Goal: Information Seeking & Learning: Check status

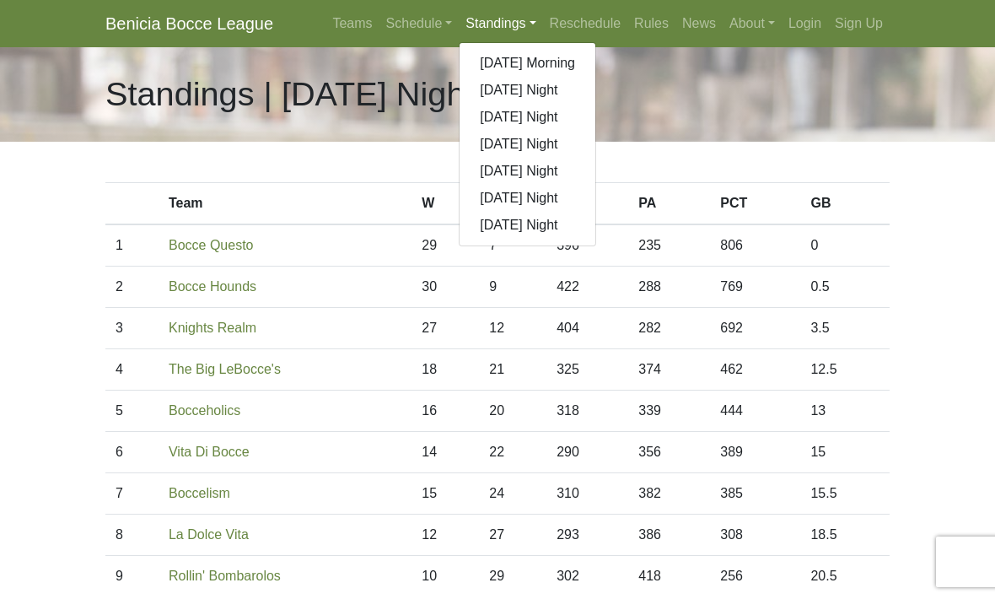
scroll to position [38, 0]
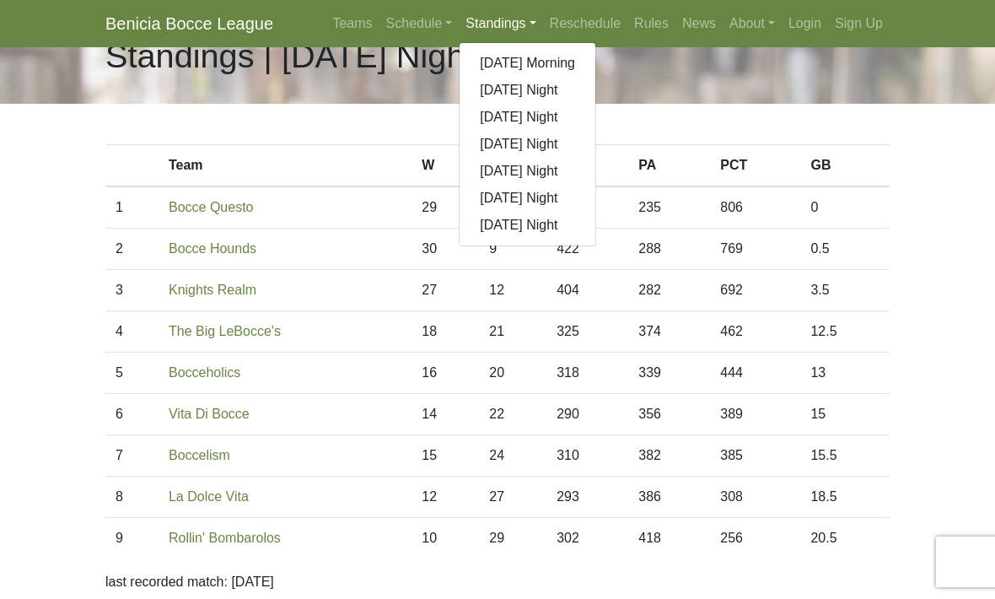
click at [538, 194] on link "[DATE] Night" at bounding box center [528, 198] width 136 height 27
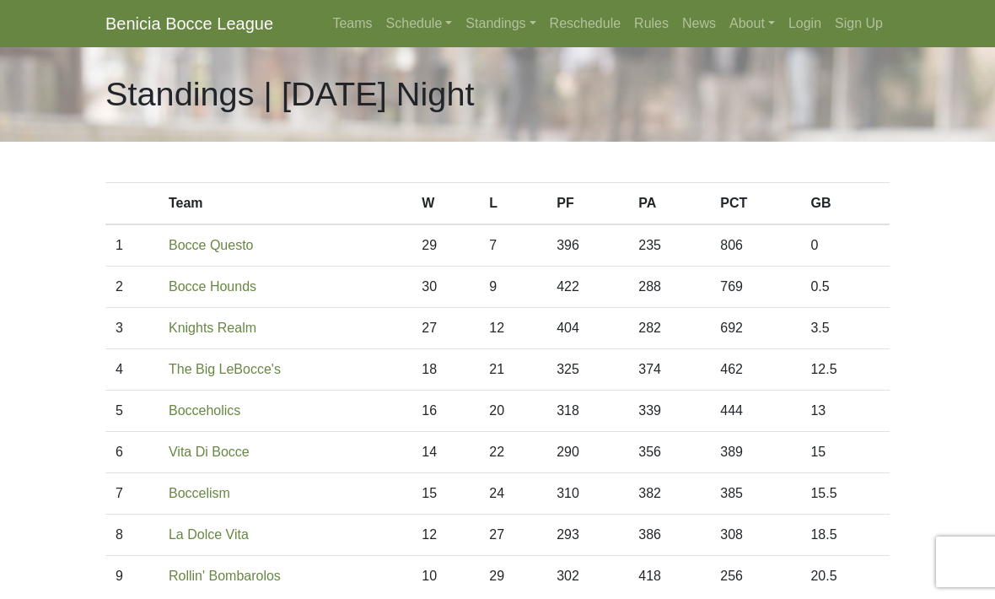
click at [399, 22] on link "Schedule" at bounding box center [420, 24] width 80 height 34
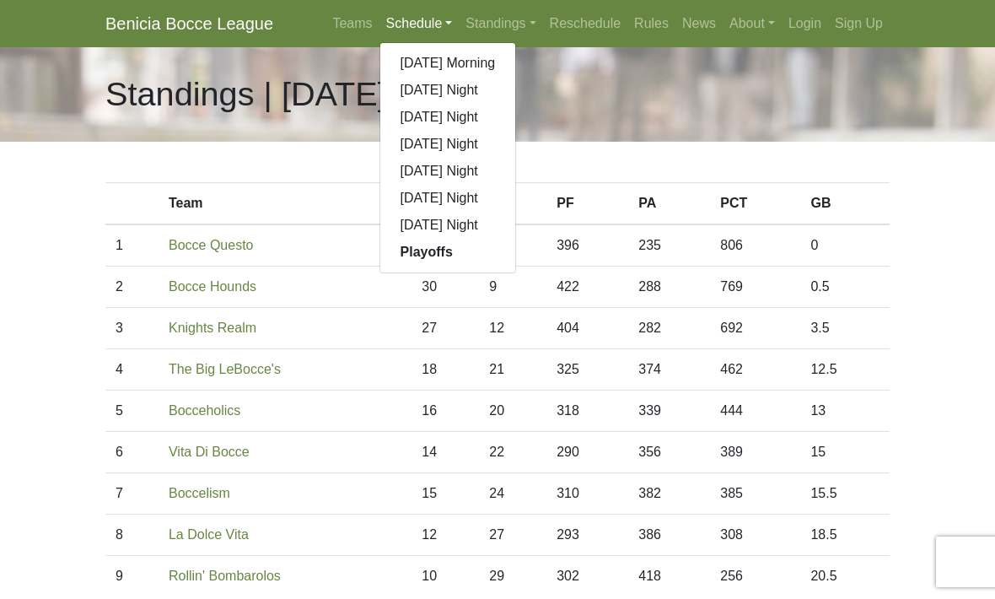
click at [461, 173] on link "[DATE] Night" at bounding box center [448, 171] width 136 height 27
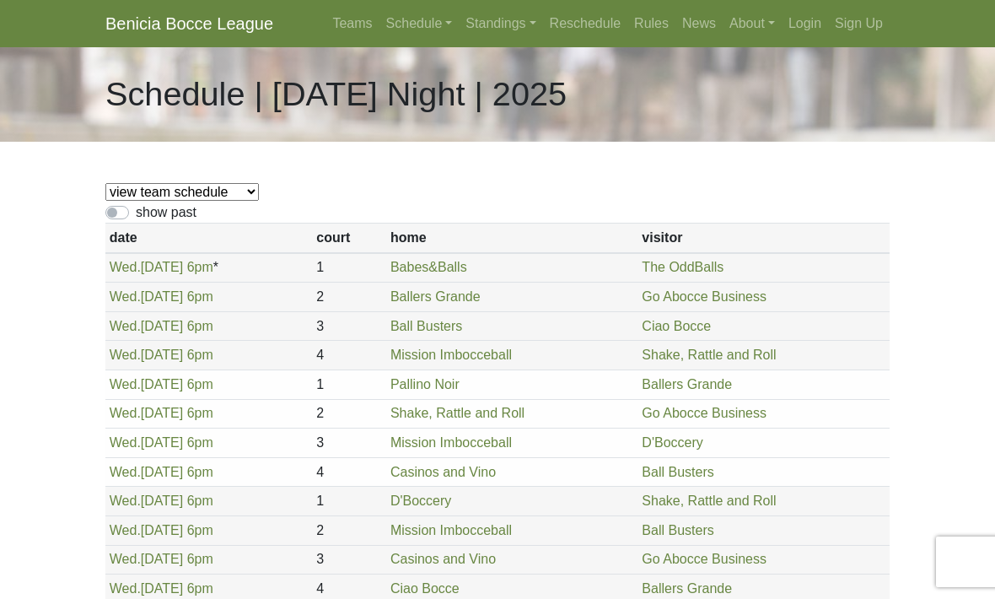
click at [401, 27] on link "Schedule" at bounding box center [420, 24] width 80 height 34
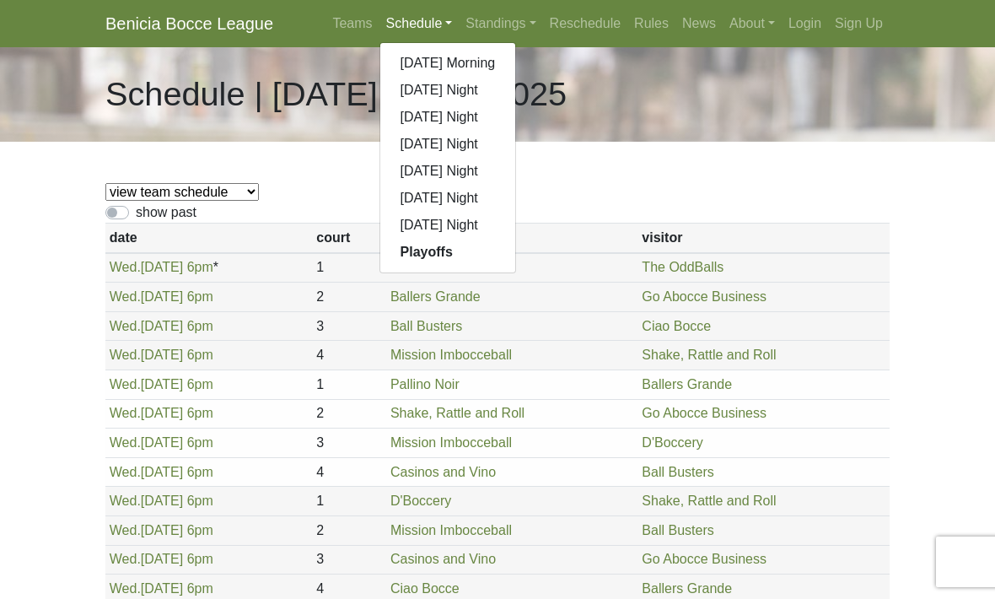
click at [434, 202] on link "[DATE] Night" at bounding box center [448, 198] width 136 height 27
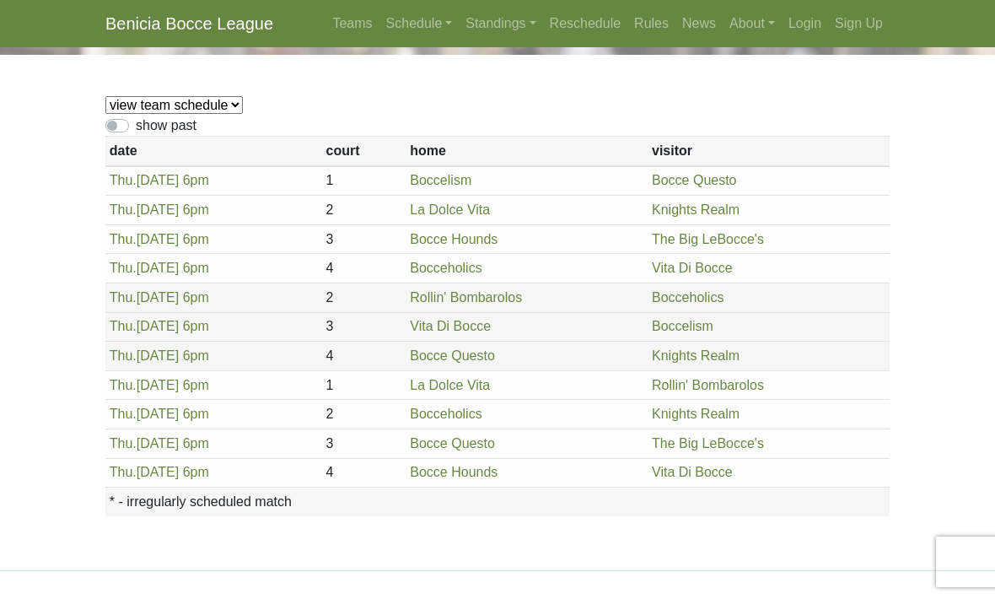
scroll to position [95, 0]
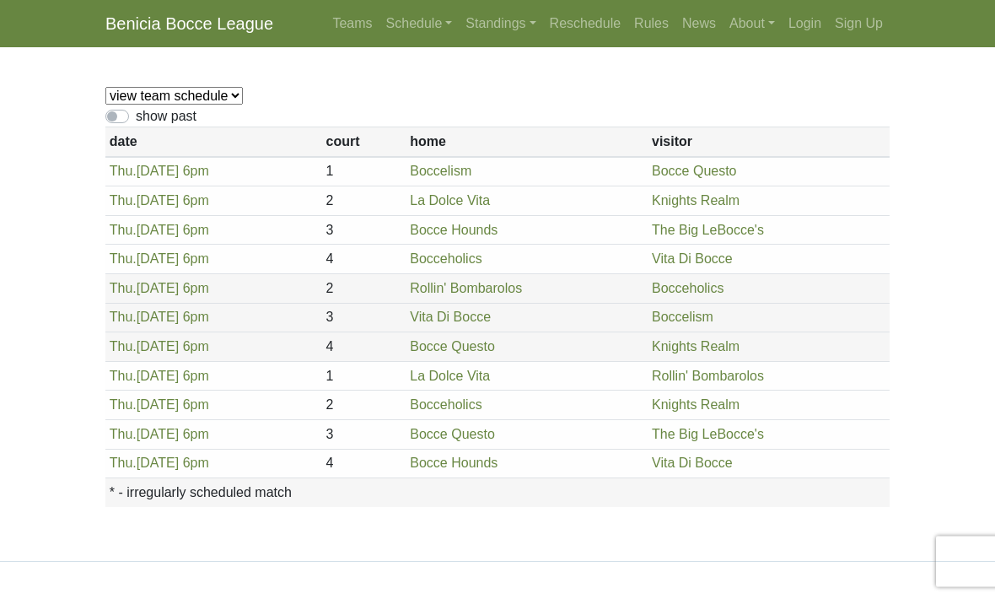
click at [387, 27] on link "Schedule" at bounding box center [420, 24] width 80 height 34
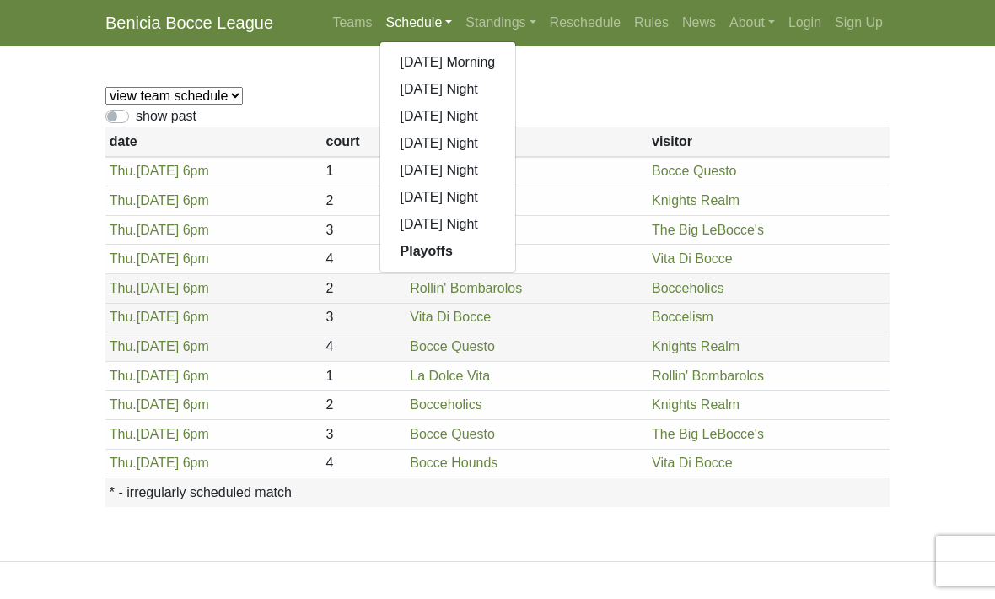
click at [485, 13] on link "Standings" at bounding box center [501, 24] width 84 height 34
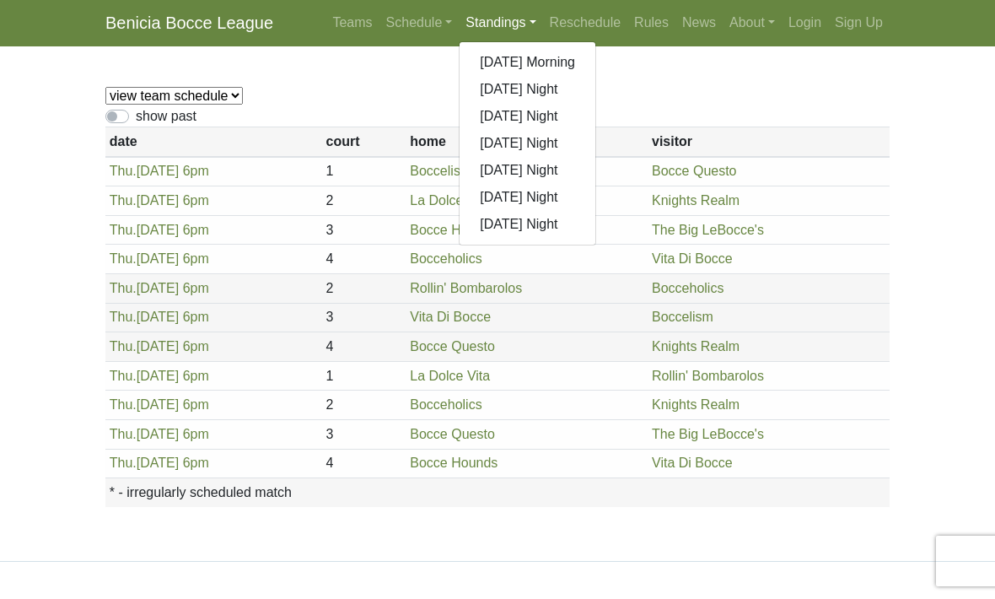
click at [526, 191] on link "[DATE] Night" at bounding box center [528, 198] width 136 height 27
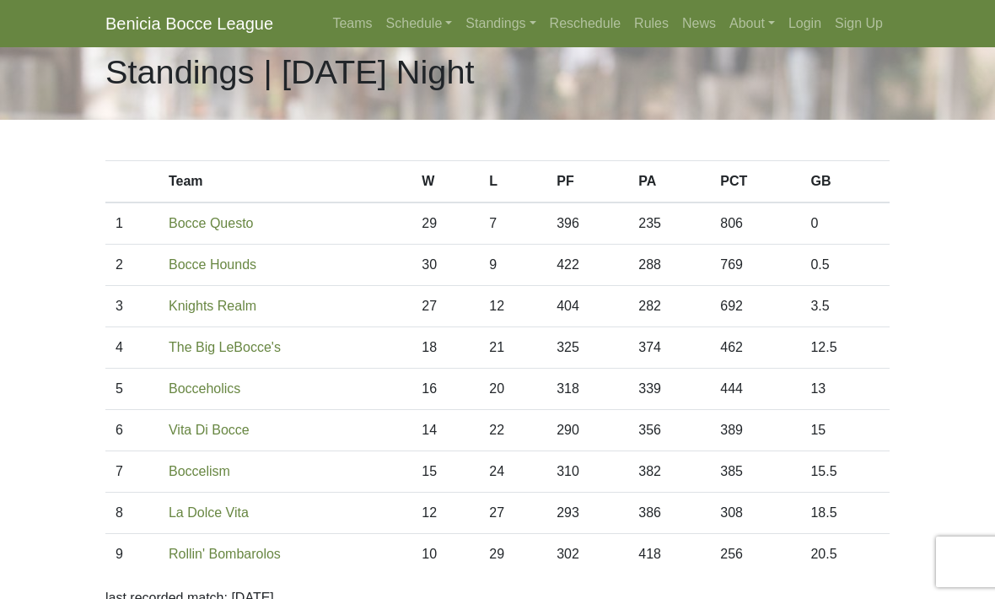
scroll to position [23, 0]
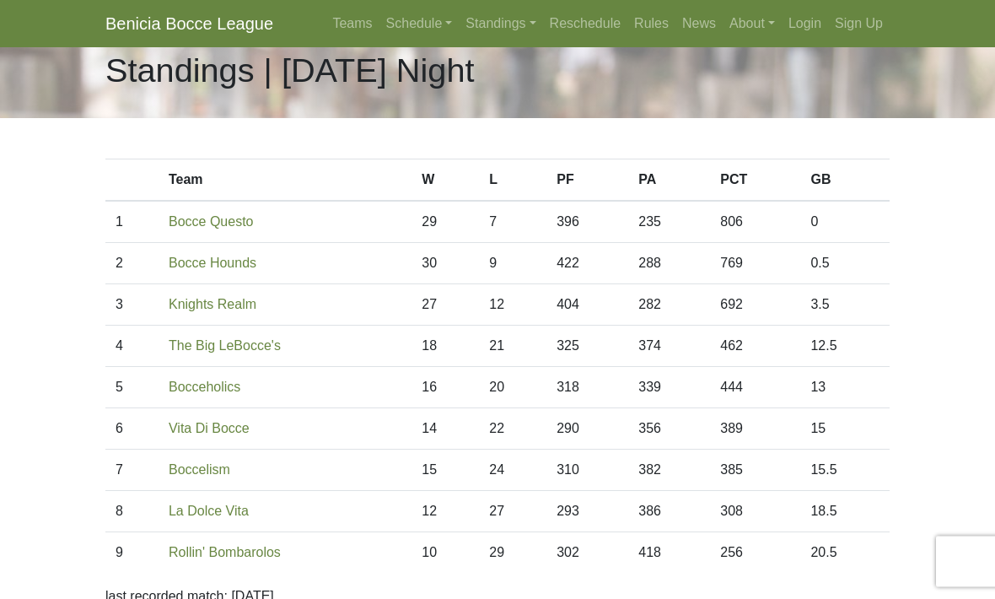
click at [406, 24] on link "Schedule" at bounding box center [420, 24] width 80 height 34
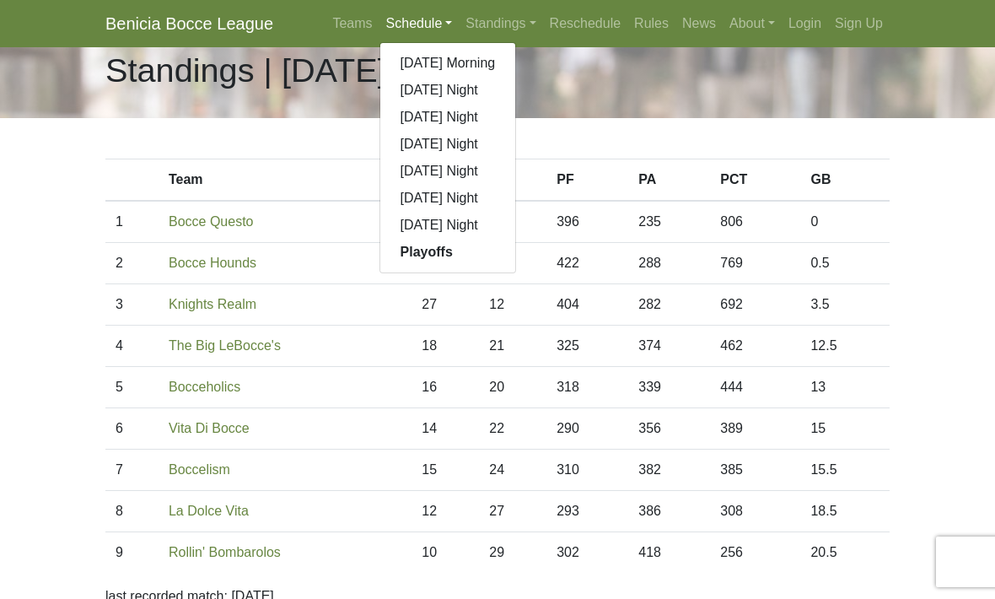
click at [449, 203] on link "[DATE] Night" at bounding box center [448, 198] width 136 height 27
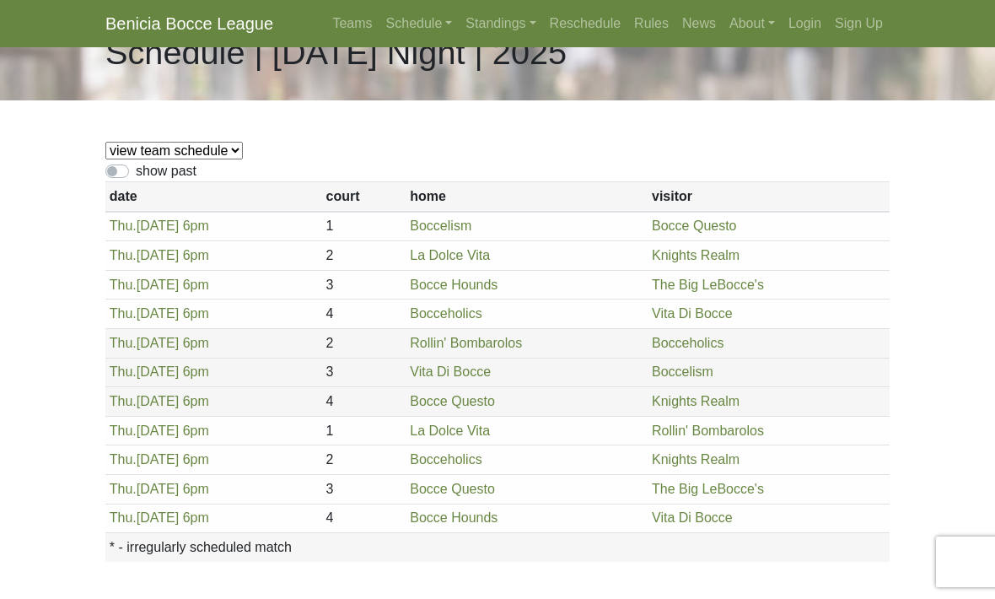
scroll to position [44, 0]
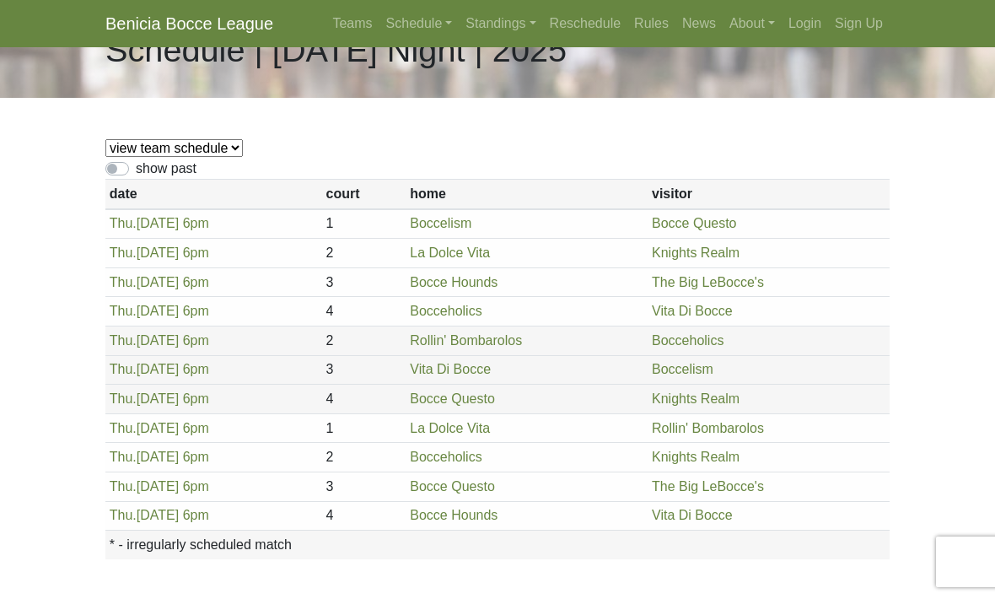
click at [472, 23] on link "Standings" at bounding box center [501, 24] width 84 height 34
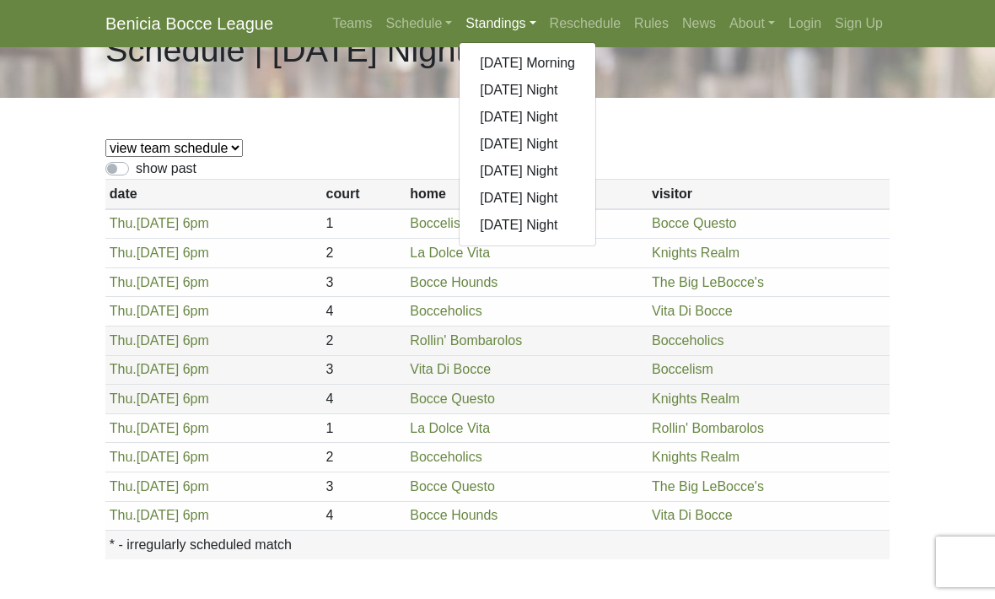
click at [529, 193] on link "[DATE] Night" at bounding box center [528, 198] width 136 height 27
